Goal: Navigation & Orientation: Find specific page/section

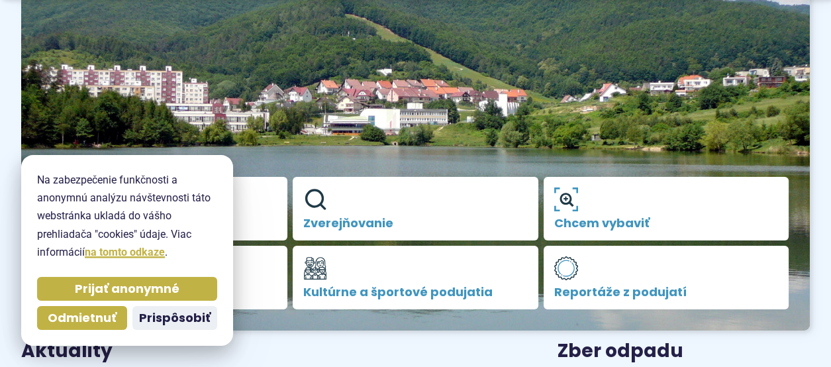
scroll to position [464, 0]
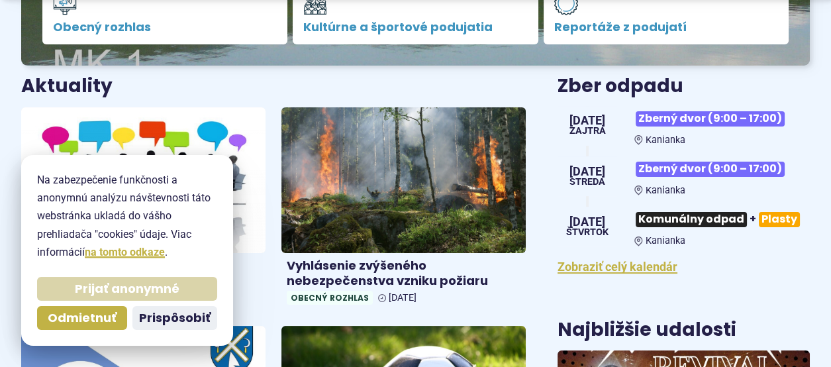
click at [135, 286] on span "Prijať anonymné" at bounding box center [127, 288] width 105 height 15
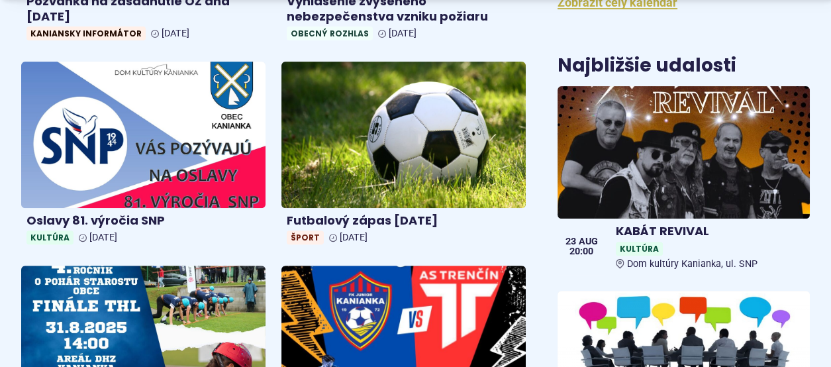
scroll to position [728, 0]
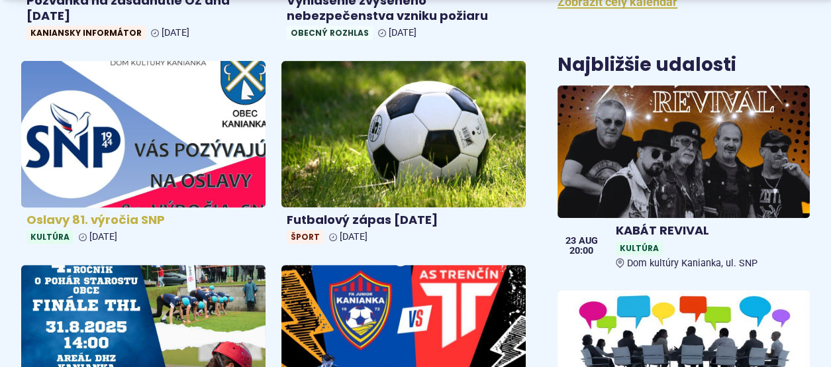
click at [179, 119] on img at bounding box center [143, 134] width 281 height 168
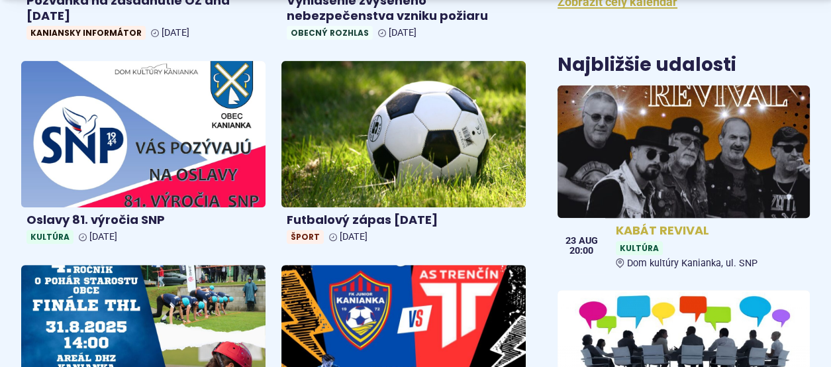
click at [664, 158] on img at bounding box center [683, 151] width 290 height 152
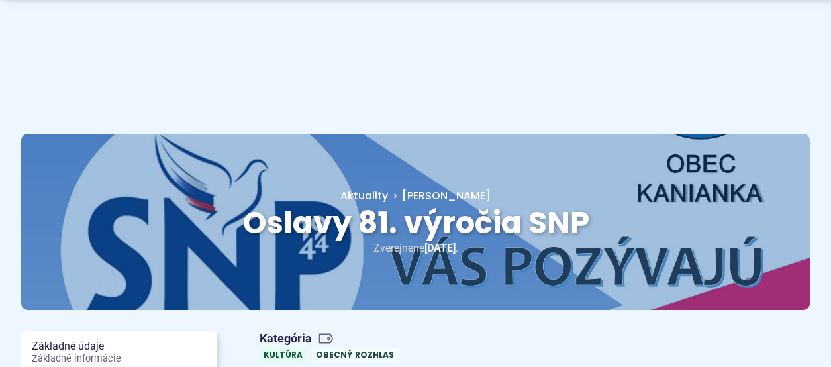
scroll to position [265, 0]
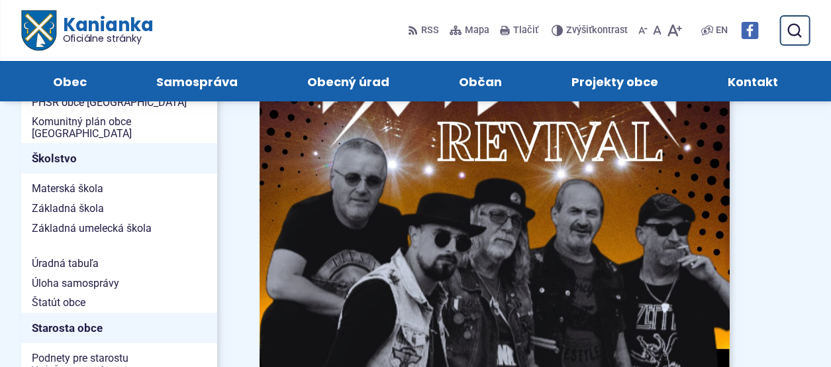
scroll to position [595, 0]
